Goal: Information Seeking & Learning: Check status

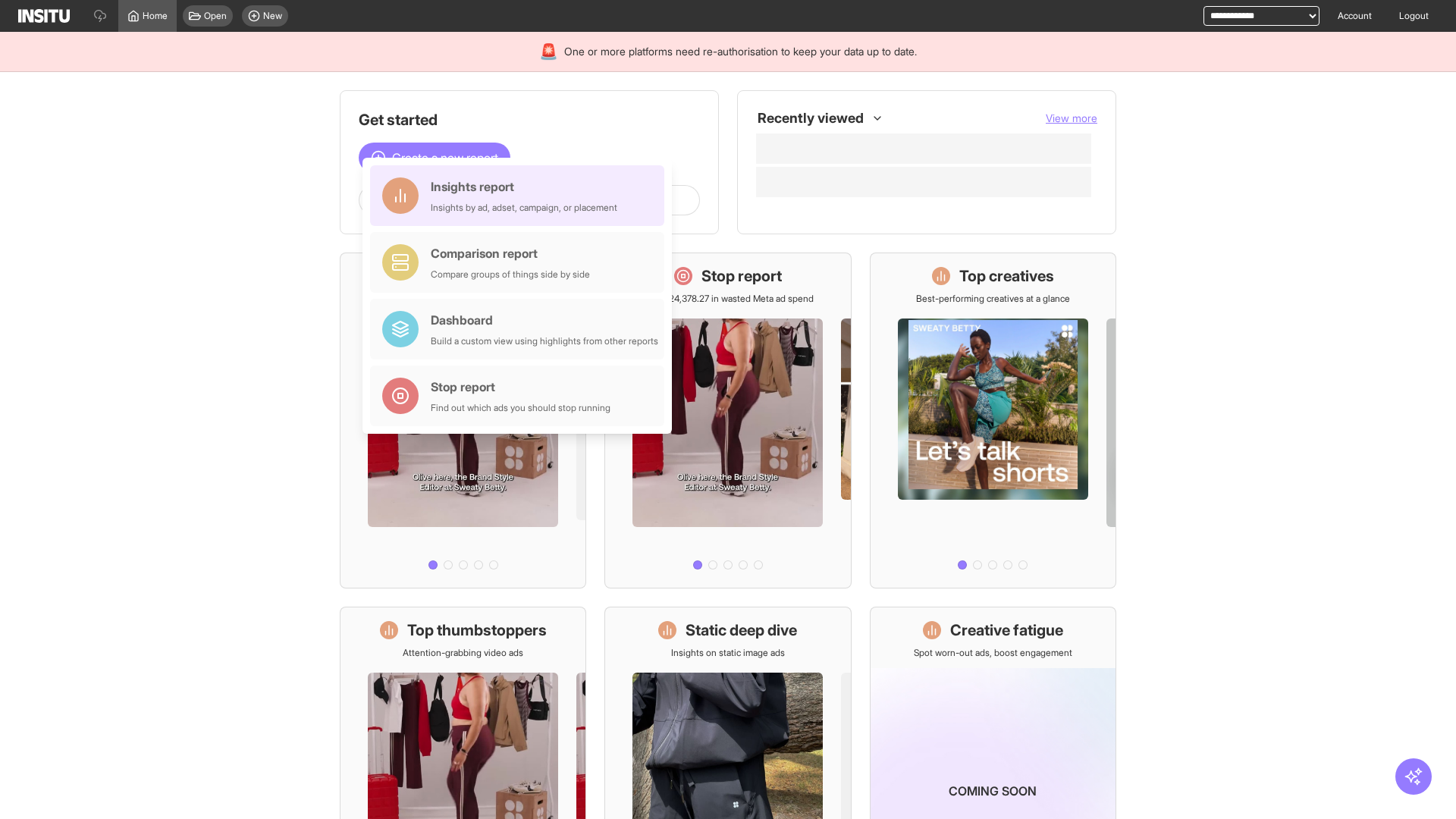
click at [521, 195] on div "Insights report Insights by ad, adset, campaign, or placement" at bounding box center [525, 195] width 187 height 36
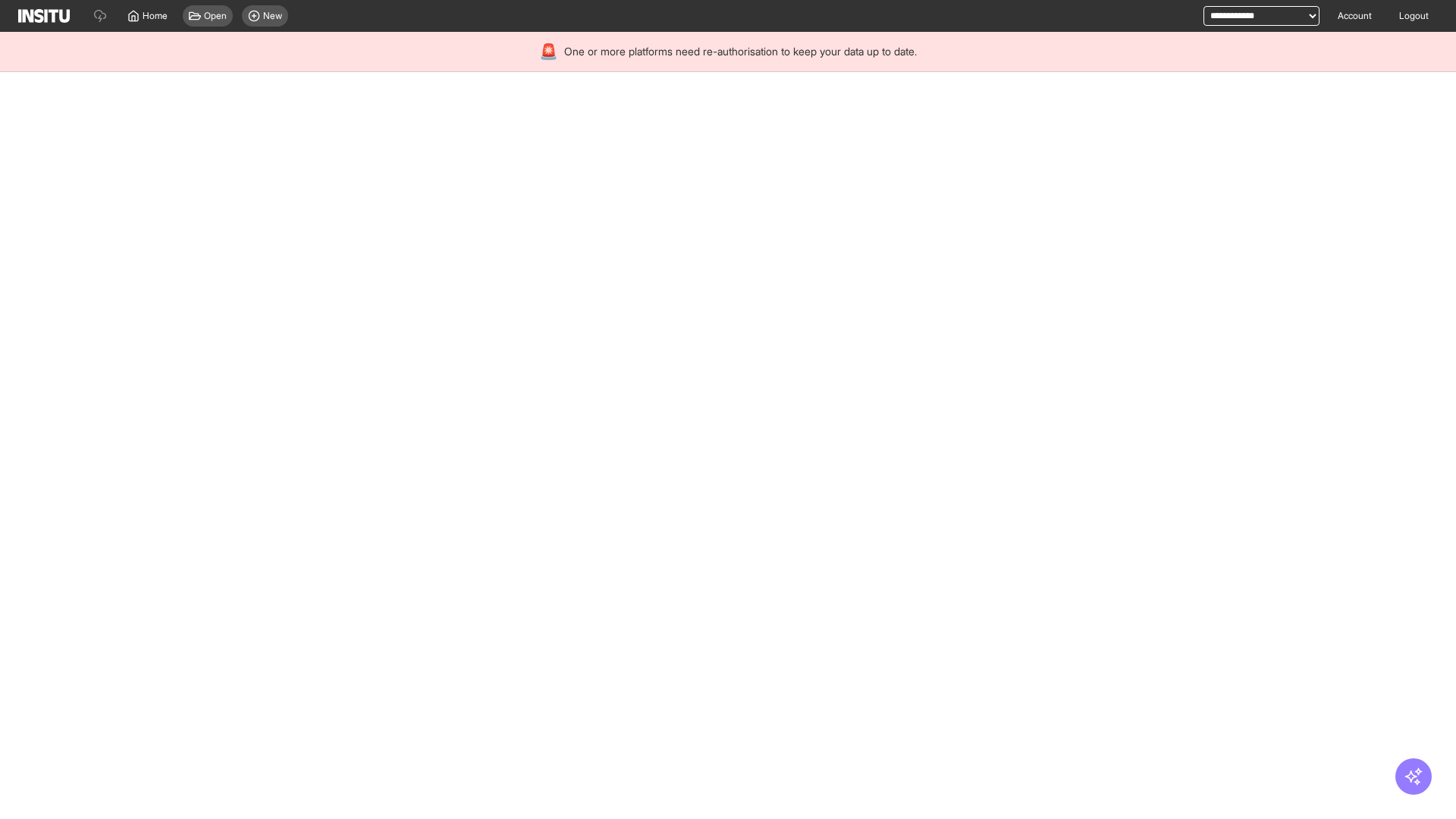
select select "**"
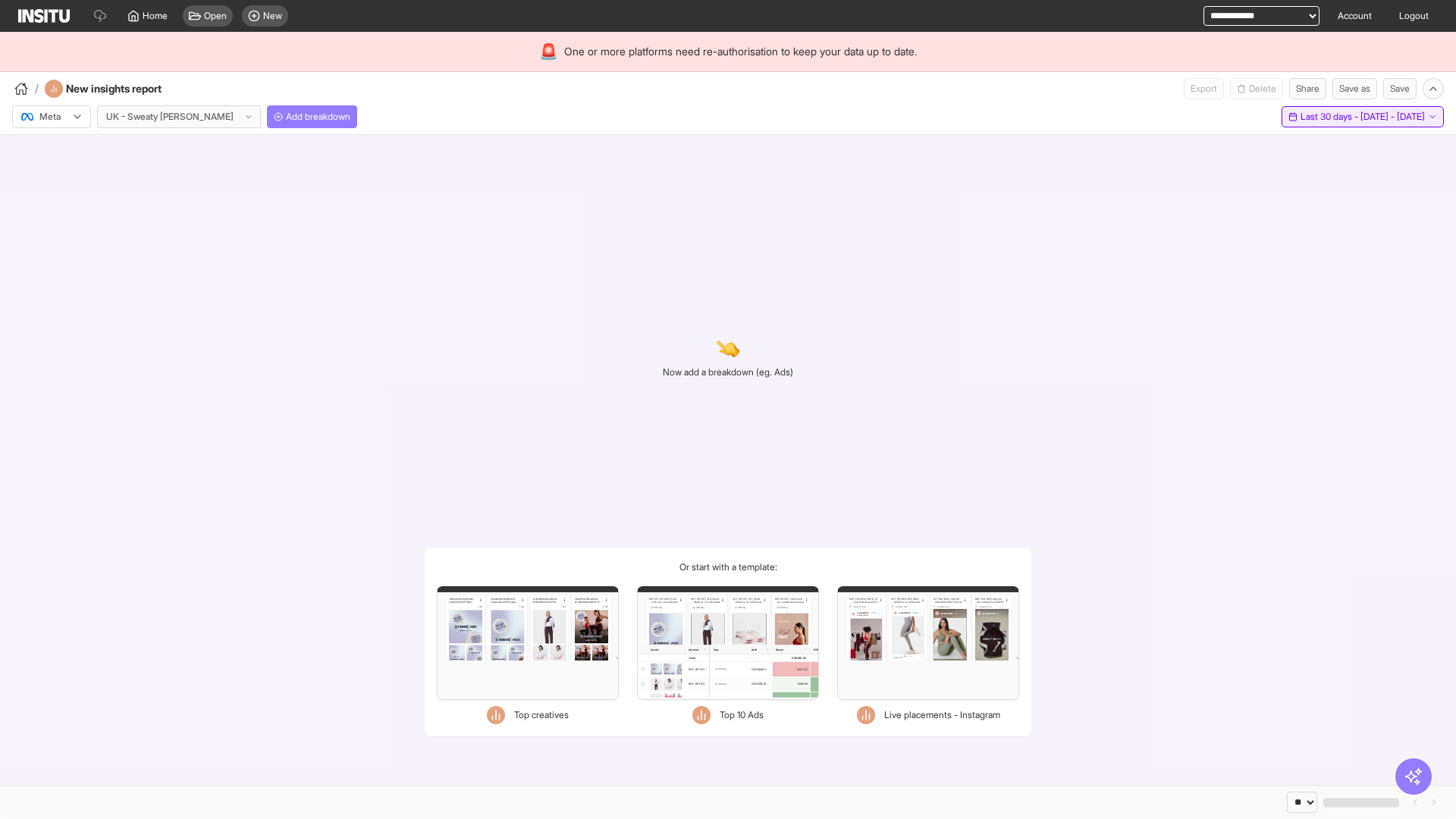
click at [1328, 117] on span "Last 30 days - [DATE] - [DATE]" at bounding box center [1363, 117] width 124 height 12
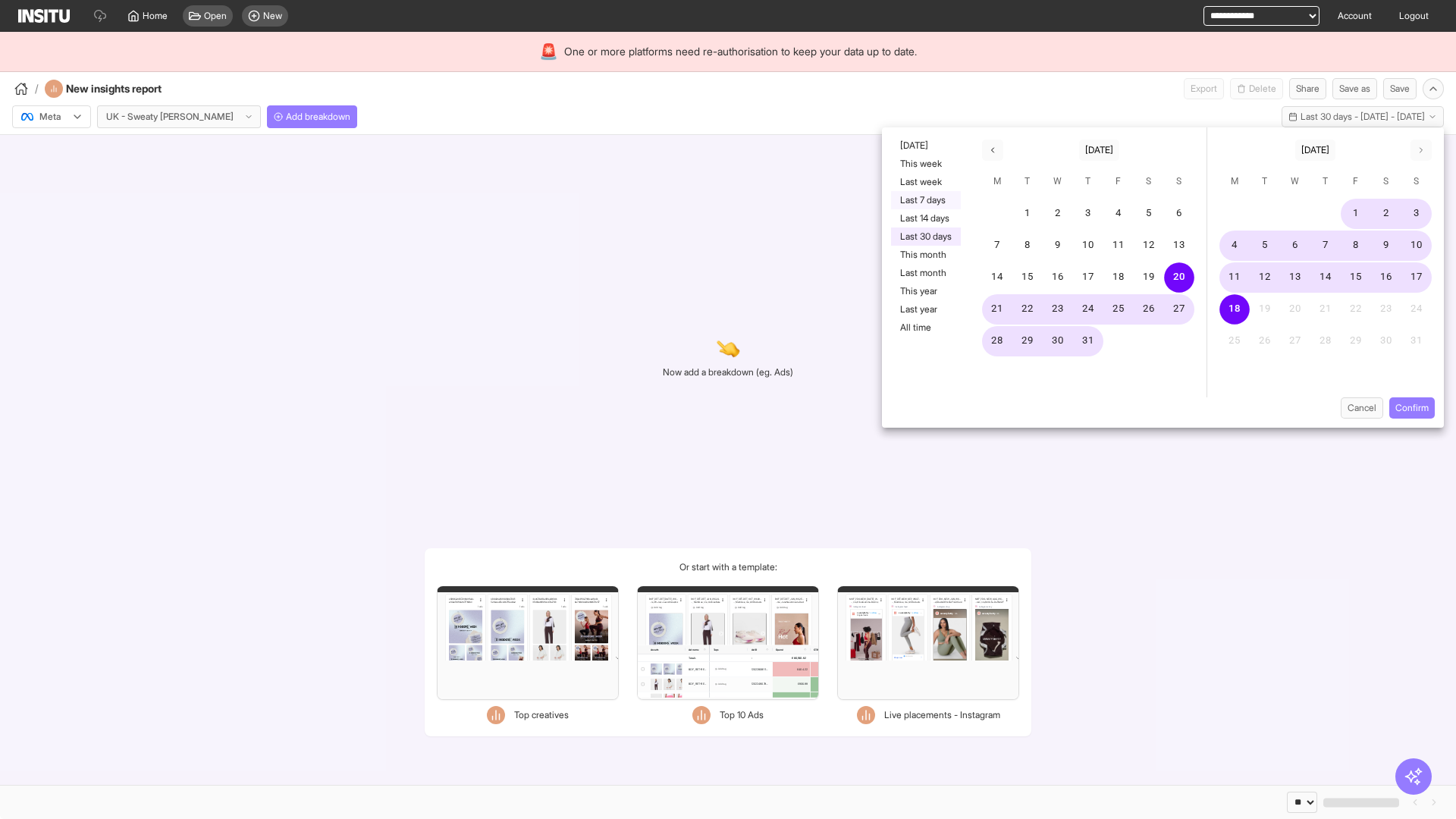
click at [925, 200] on button "Last 7 days" at bounding box center [925, 200] width 70 height 18
